Goal: Information Seeking & Learning: Find specific page/section

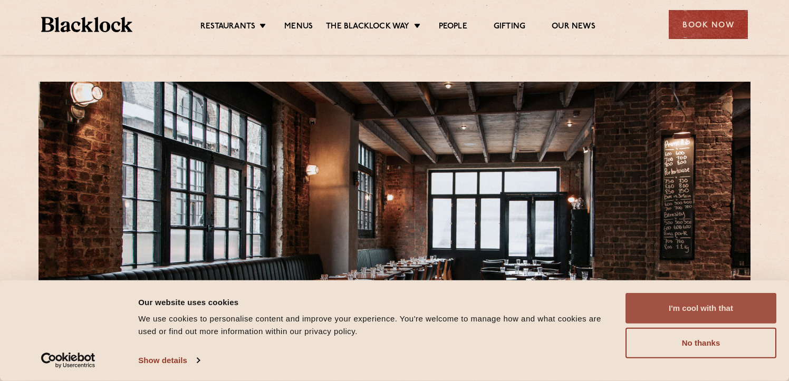
click at [670, 308] on button "I'm cool with that" at bounding box center [700, 308] width 151 height 31
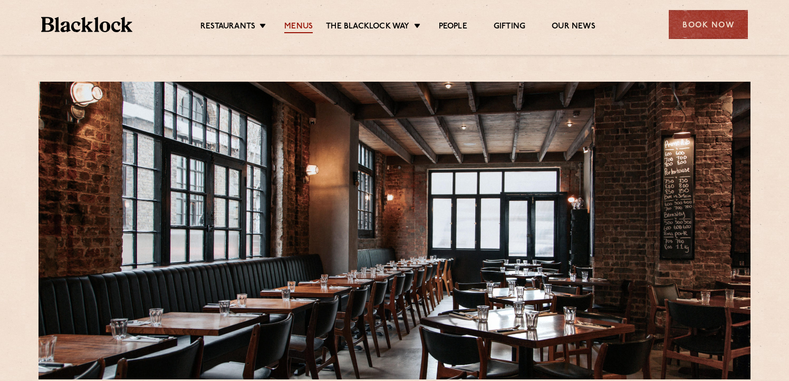
click at [297, 22] on link "Menus" at bounding box center [298, 28] width 28 height 12
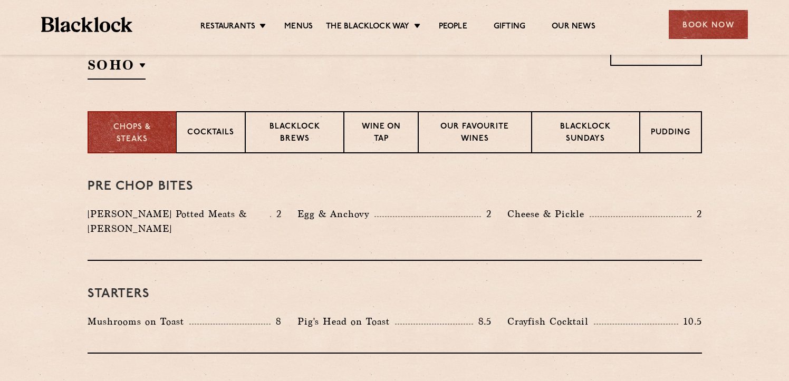
scroll to position [385, 0]
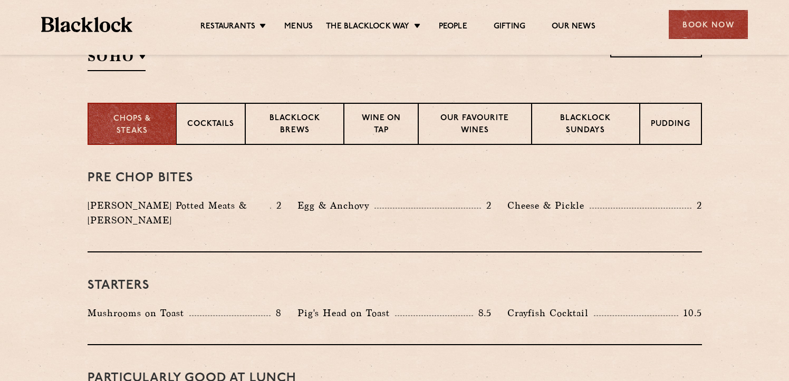
click at [226, 207] on p "[PERSON_NAME] Potted Meats & [PERSON_NAME]" at bounding box center [179, 213] width 182 height 30
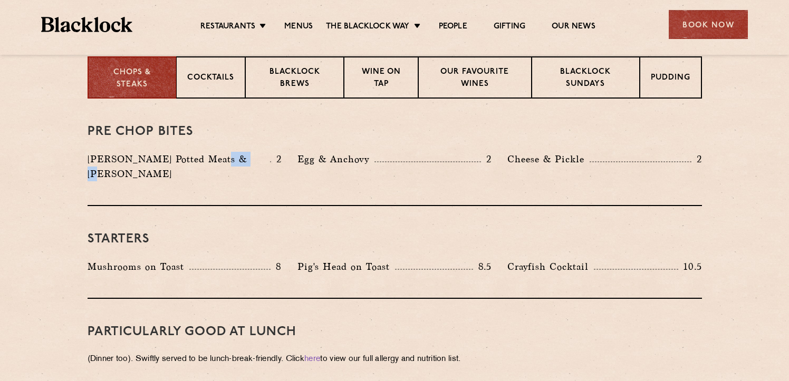
scroll to position [443, 0]
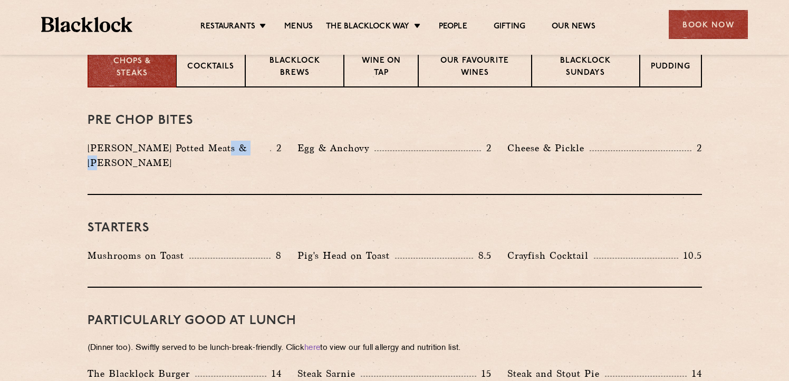
click at [125, 248] on p "Mushrooms on Toast" at bounding box center [139, 255] width 102 height 15
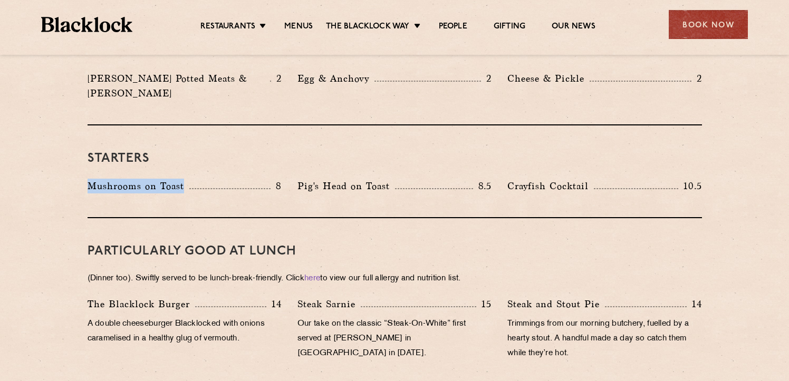
scroll to position [513, 0]
click at [339, 178] on p "Pig's Head on Toast" at bounding box center [346, 185] width 98 height 15
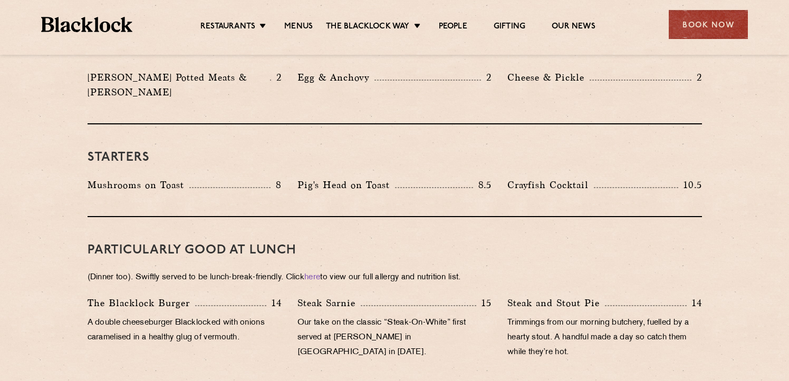
click at [339, 178] on p "Pig's Head on Toast" at bounding box center [346, 185] width 98 height 15
click at [509, 178] on p "Crayfish Cocktail" at bounding box center [550, 185] width 86 height 15
click at [498, 178] on div "Pig's Head on Toast 8.5" at bounding box center [394, 188] width 210 height 20
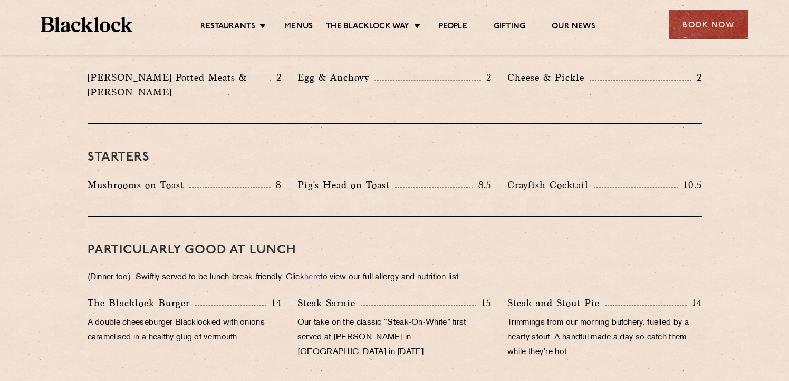
click at [498, 178] on div "Pig's Head on Toast 8.5" at bounding box center [394, 188] width 210 height 20
click at [516, 178] on p "Crayfish Cocktail" at bounding box center [550, 185] width 86 height 15
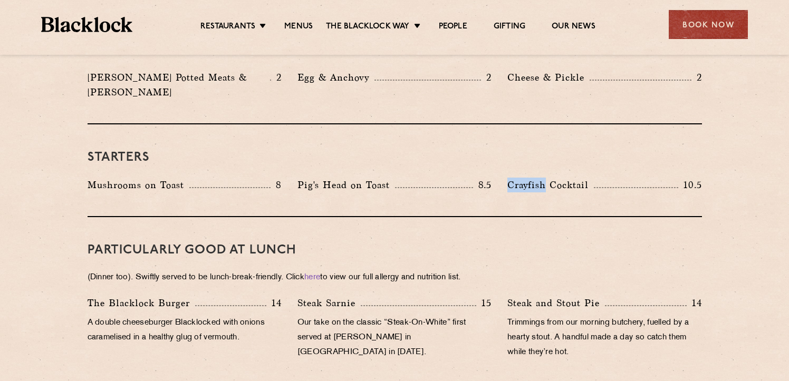
click at [570, 178] on p "Crayfish Cocktail" at bounding box center [550, 185] width 86 height 15
click at [531, 178] on p "Crayfish Cocktail" at bounding box center [550, 185] width 86 height 15
click at [568, 178] on p "Crayfish Cocktail" at bounding box center [550, 185] width 86 height 15
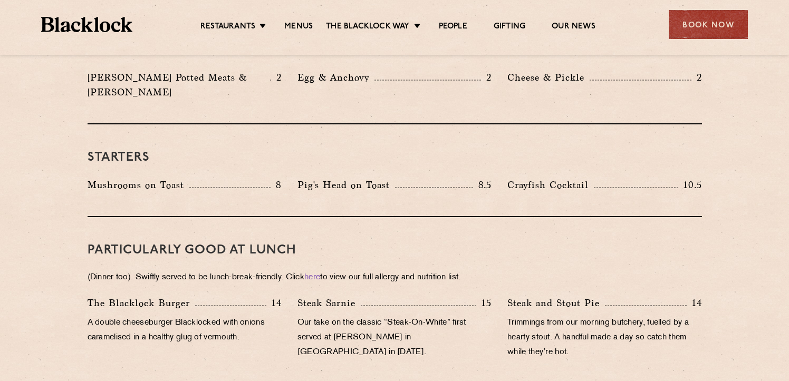
click at [568, 178] on p "Crayfish Cocktail" at bounding box center [550, 185] width 86 height 15
click at [507, 178] on p "Crayfish Cocktail" at bounding box center [550, 185] width 86 height 15
click at [572, 178] on p "Crayfish Cocktail" at bounding box center [550, 185] width 86 height 15
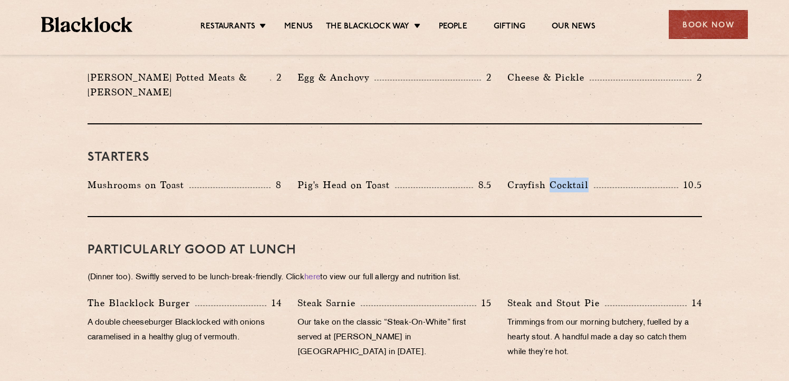
click at [520, 178] on p "Crayfish Cocktail" at bounding box center [550, 185] width 86 height 15
click at [560, 178] on p "Crayfish Cocktail" at bounding box center [550, 185] width 86 height 15
click at [495, 178] on div "Pig's Head on Toast 8.5" at bounding box center [394, 188] width 210 height 20
click at [517, 178] on p "Crayfish Cocktail" at bounding box center [550, 185] width 86 height 15
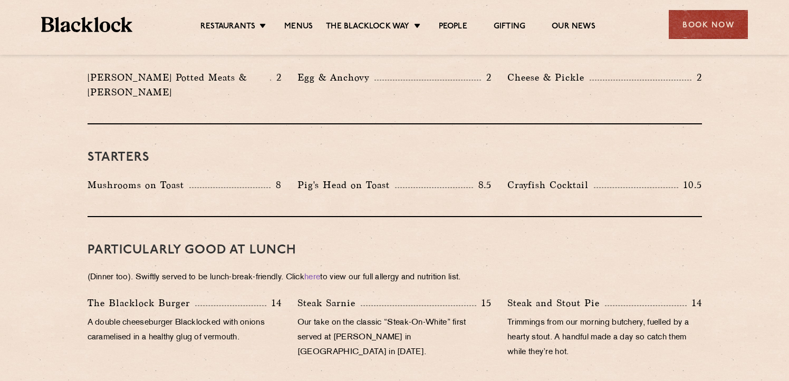
click at [517, 178] on p "Crayfish Cocktail" at bounding box center [550, 185] width 86 height 15
click at [560, 178] on p "Crayfish Cocktail" at bounding box center [550, 185] width 86 height 15
click at [527, 178] on p "Crayfish Cocktail" at bounding box center [550, 185] width 86 height 15
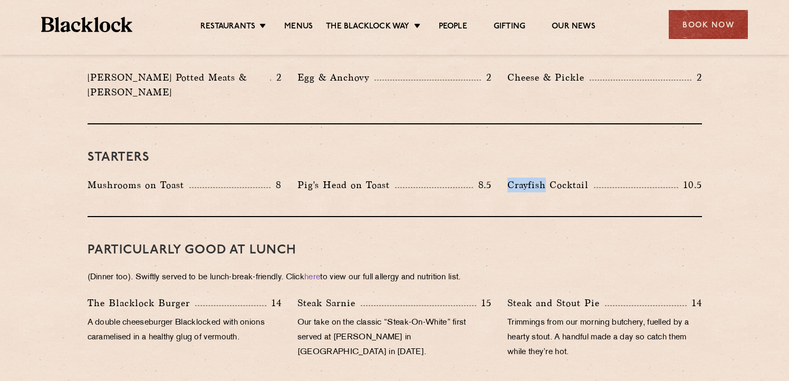
click at [575, 178] on p "Crayfish Cocktail" at bounding box center [550, 185] width 86 height 15
click at [525, 178] on div "Crayfish Cocktail 10.5" at bounding box center [604, 188] width 210 height 20
click at [527, 178] on p "Crayfish Cocktail" at bounding box center [550, 185] width 86 height 15
click at [576, 178] on p "Crayfish Cocktail" at bounding box center [550, 185] width 86 height 15
click at [509, 178] on p "Crayfish Cocktail" at bounding box center [550, 185] width 86 height 15
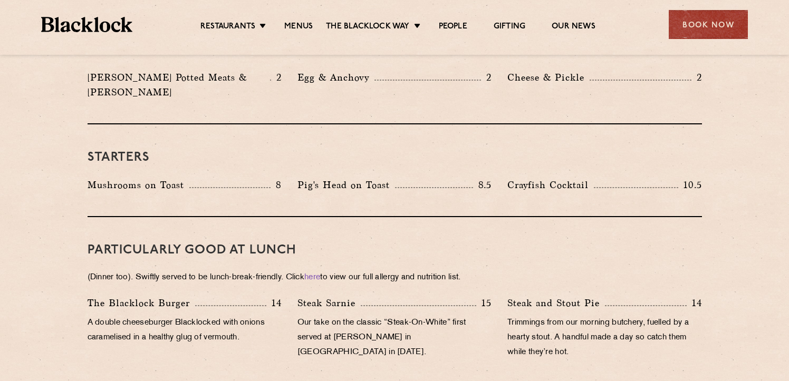
click at [559, 178] on p "Crayfish Cocktail" at bounding box center [550, 185] width 86 height 15
click at [563, 178] on p "Crayfish Cocktail" at bounding box center [550, 185] width 86 height 15
click at [528, 178] on p "Crayfish Cocktail" at bounding box center [550, 185] width 86 height 15
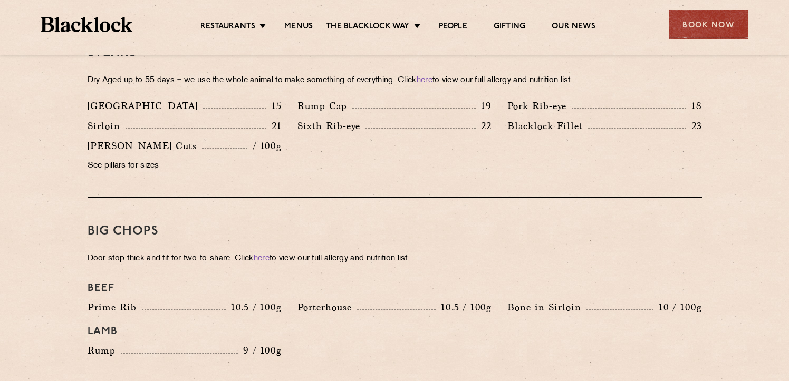
scroll to position [1010, 0]
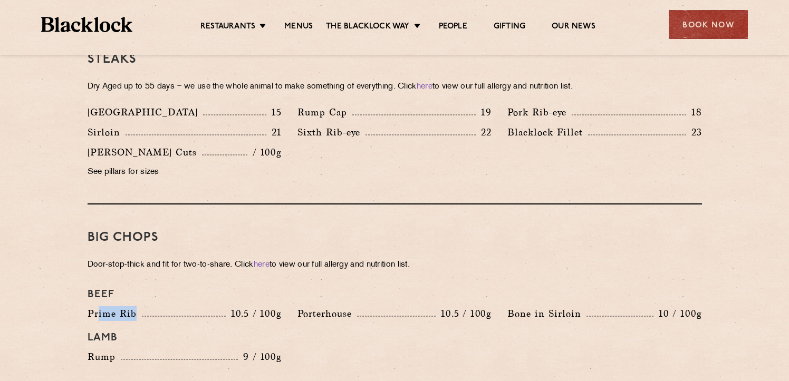
drag, startPoint x: 99, startPoint y: 302, endPoint x: 147, endPoint y: 302, distance: 48.0
click at [147, 306] on div "Prime Rib 10.5 / 100g" at bounding box center [185, 313] width 194 height 15
click at [325, 306] on p "Porterhouse" at bounding box center [327, 313] width 60 height 15
click at [459, 307] on p "10.5 / 100g" at bounding box center [463, 314] width 56 height 14
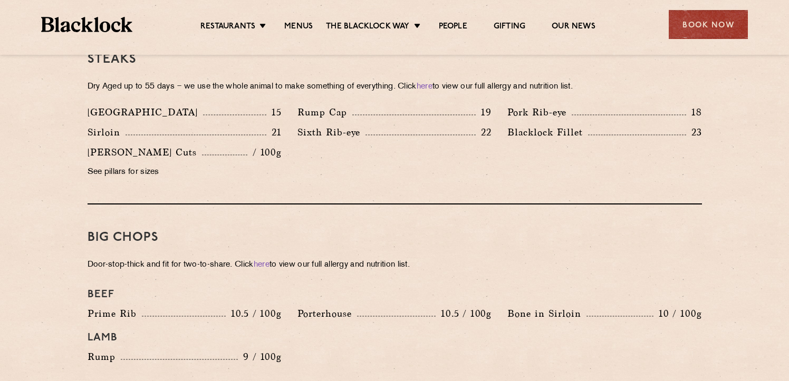
click at [459, 307] on p "10.5 / 100g" at bounding box center [463, 314] width 56 height 14
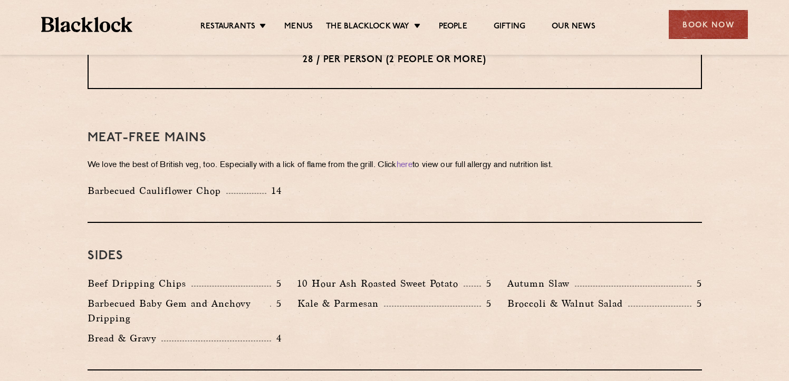
scroll to position [1394, 0]
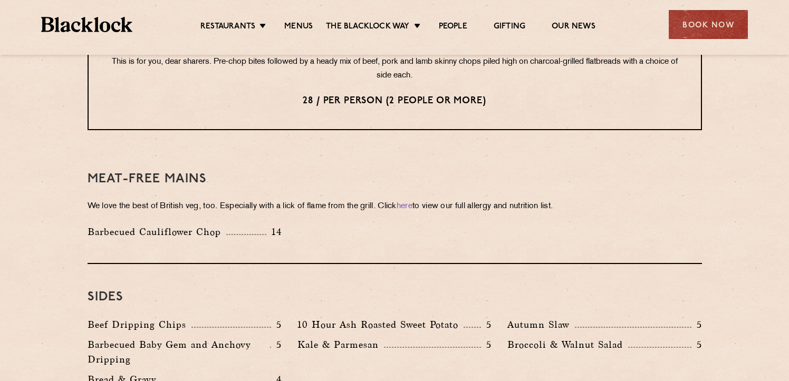
click at [125, 225] on p "Barbecued Cauliflower Chop" at bounding box center [157, 232] width 139 height 15
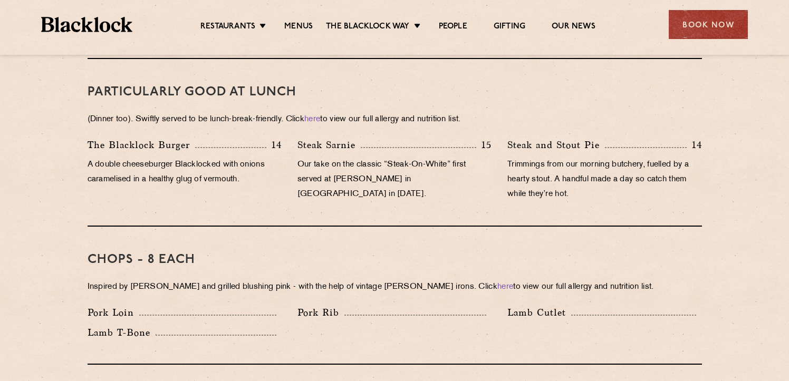
scroll to position [577, 0]
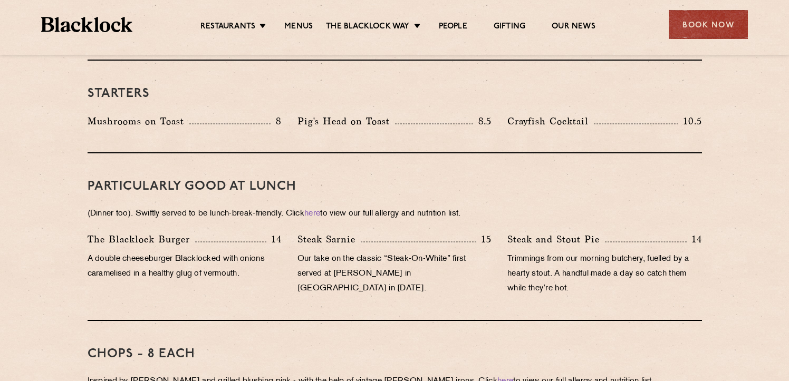
click at [159, 232] on p "The Blacklock Burger" at bounding box center [142, 239] width 108 height 15
click at [148, 232] on p "The Blacklock Burger" at bounding box center [142, 239] width 108 height 15
click at [192, 232] on p "The Blacklock Burger" at bounding box center [142, 239] width 108 height 15
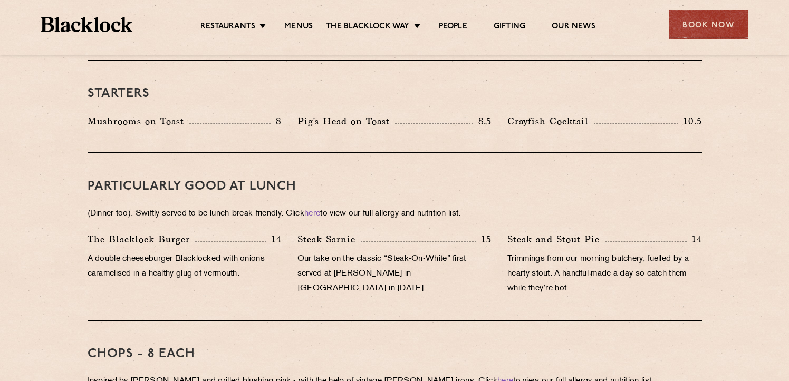
click at [318, 232] on p "Steak Sarnie" at bounding box center [328, 239] width 63 height 15
click at [351, 232] on p "Steak Sarnie" at bounding box center [328, 239] width 63 height 15
click at [626, 266] on p "Trimmings from our morning butchery, fuelled by a hearty stout. A handful made …" at bounding box center [604, 274] width 194 height 44
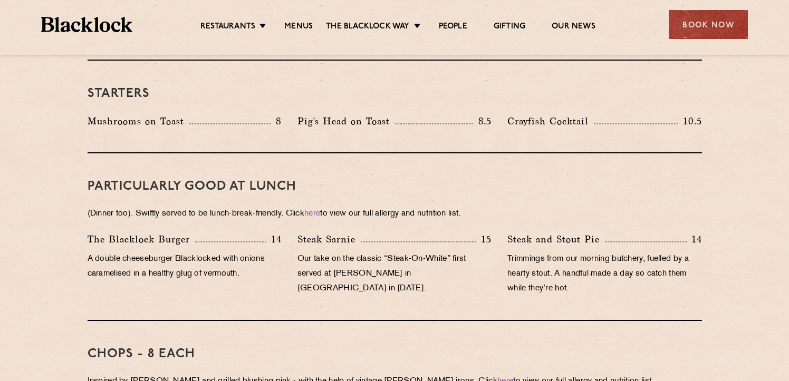
click at [626, 266] on p "Trimmings from our morning butchery, fuelled by a hearty stout. A handful made …" at bounding box center [604, 274] width 194 height 44
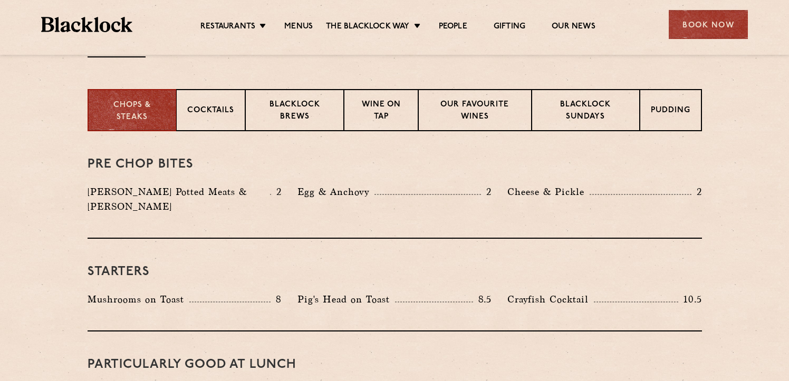
scroll to position [383, 0]
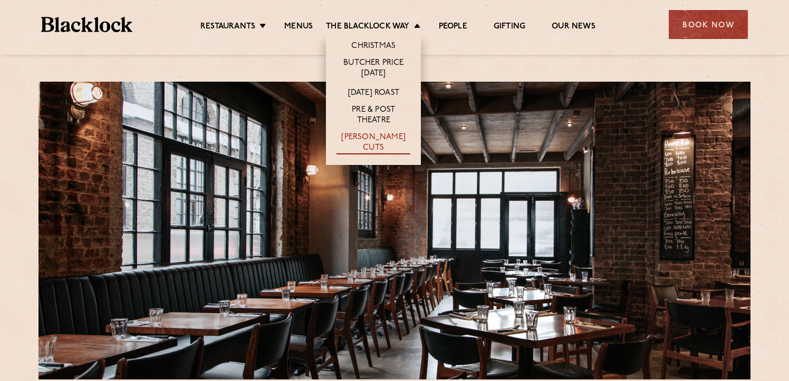
click at [386, 141] on link "[PERSON_NAME] Cuts" at bounding box center [373, 143] width 74 height 22
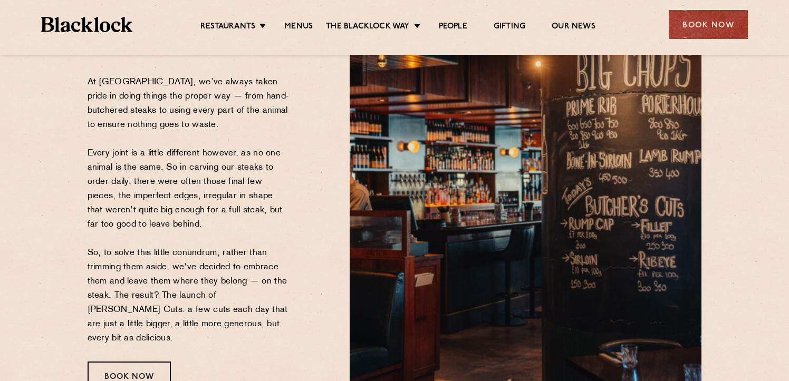
scroll to position [2, 0]
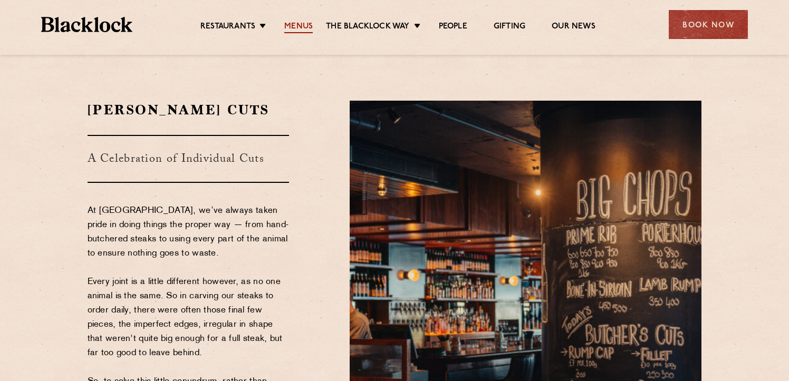
click at [304, 26] on link "Menus" at bounding box center [298, 28] width 28 height 12
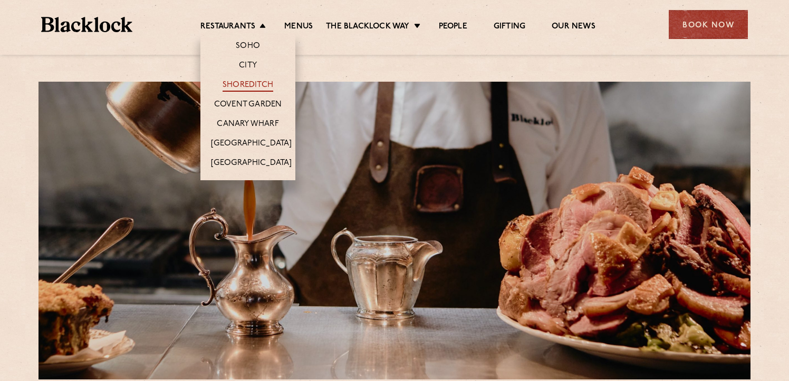
click at [257, 85] on link "Shoreditch" at bounding box center [247, 86] width 51 height 12
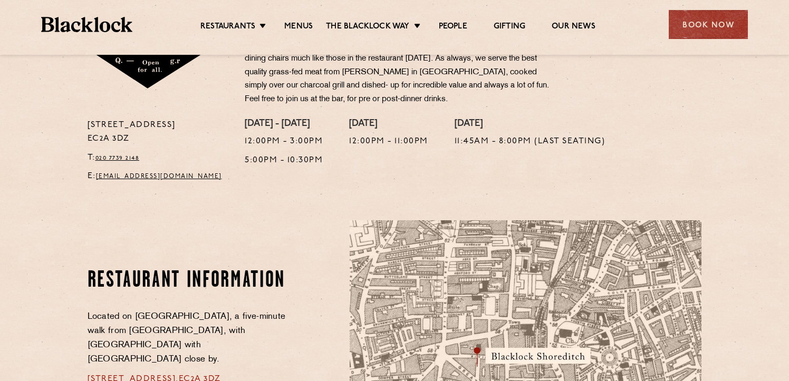
scroll to position [399, 0]
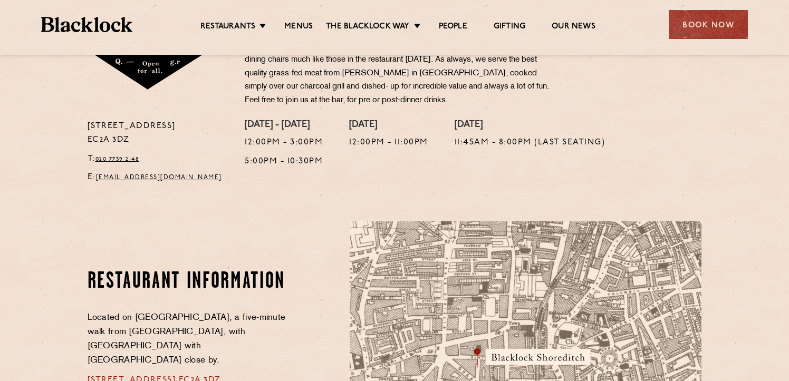
click at [296, 161] on p "5:00pm - 10:30pm" at bounding box center [284, 162] width 78 height 14
click at [328, 161] on div "Monday - Friday 12:00pm - 3:00pm 5:00pm - 10:30pm Saturday 12:00pm - 11:00pm Su…" at bounding box center [473, 155] width 472 height 71
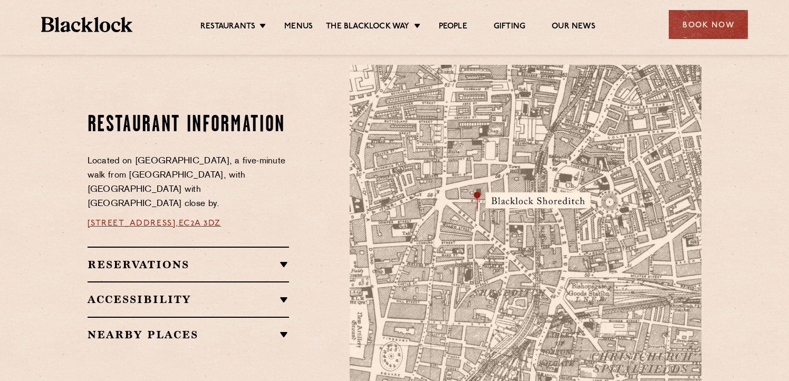
scroll to position [559, 0]
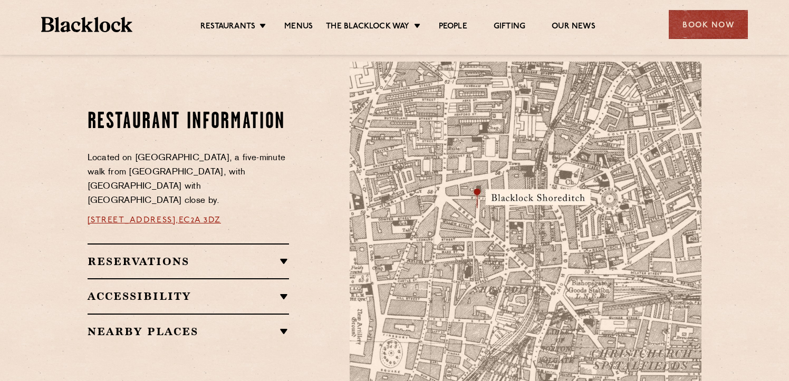
click at [284, 255] on h2 "Reservations" at bounding box center [189, 261] width 202 height 13
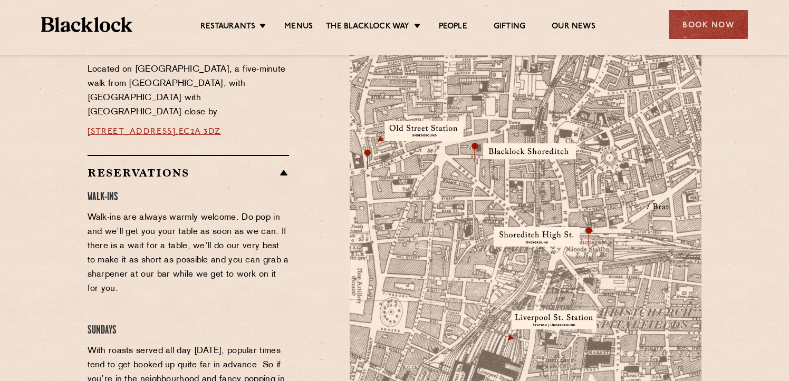
scroll to position [636, 0]
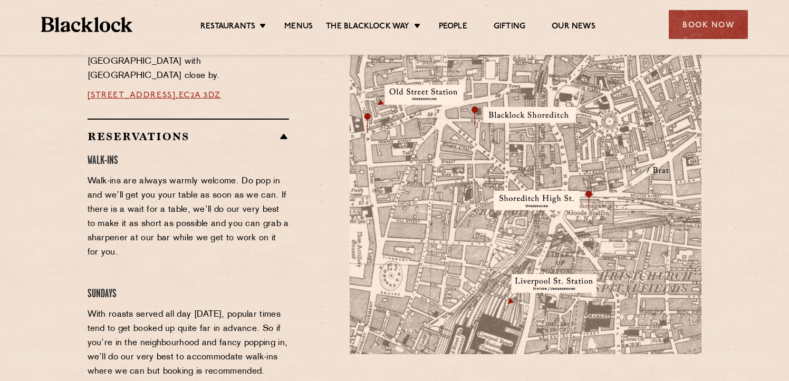
click at [242, 209] on p "Walk-ins are always warmly welcome. Do pop in and we’ll get you your table as s…" at bounding box center [189, 216] width 202 height 85
